Goal: Navigation & Orientation: Go to known website

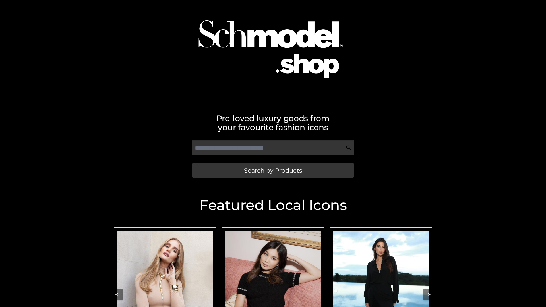
scroll to position [16, 0]
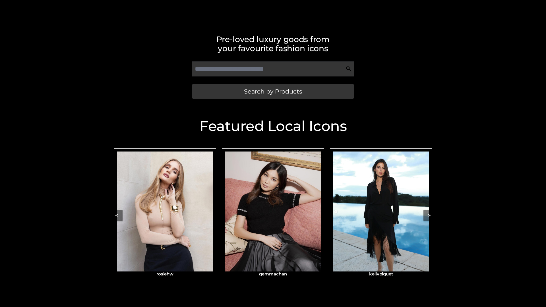
scroll to position [121, 0]
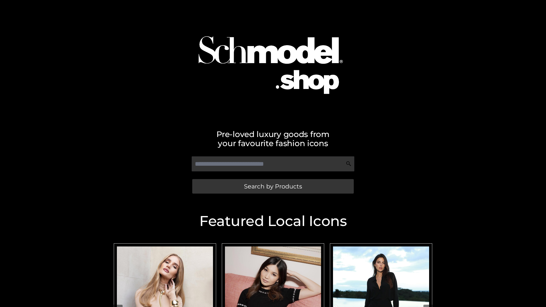
scroll to position [2, 0]
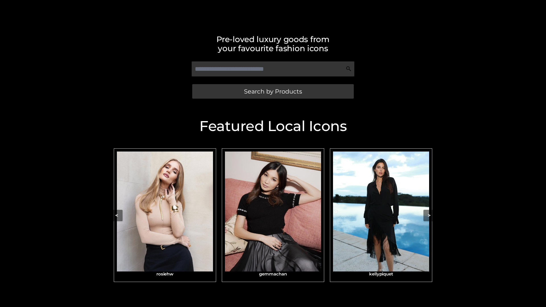
scroll to position [121, 0]
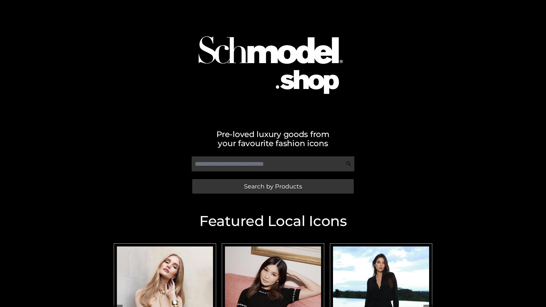
scroll to position [59, 0]
